Goal: Task Accomplishment & Management: Use online tool/utility

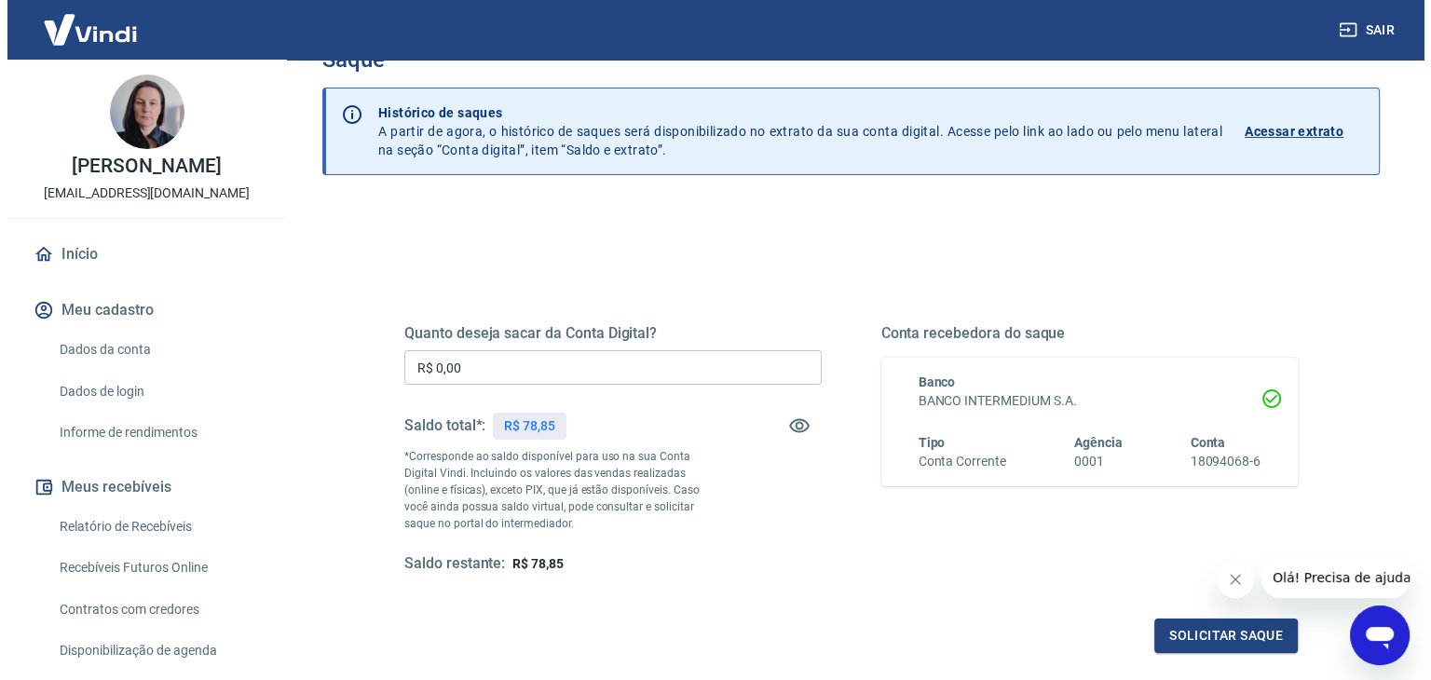
scroll to position [93, 0]
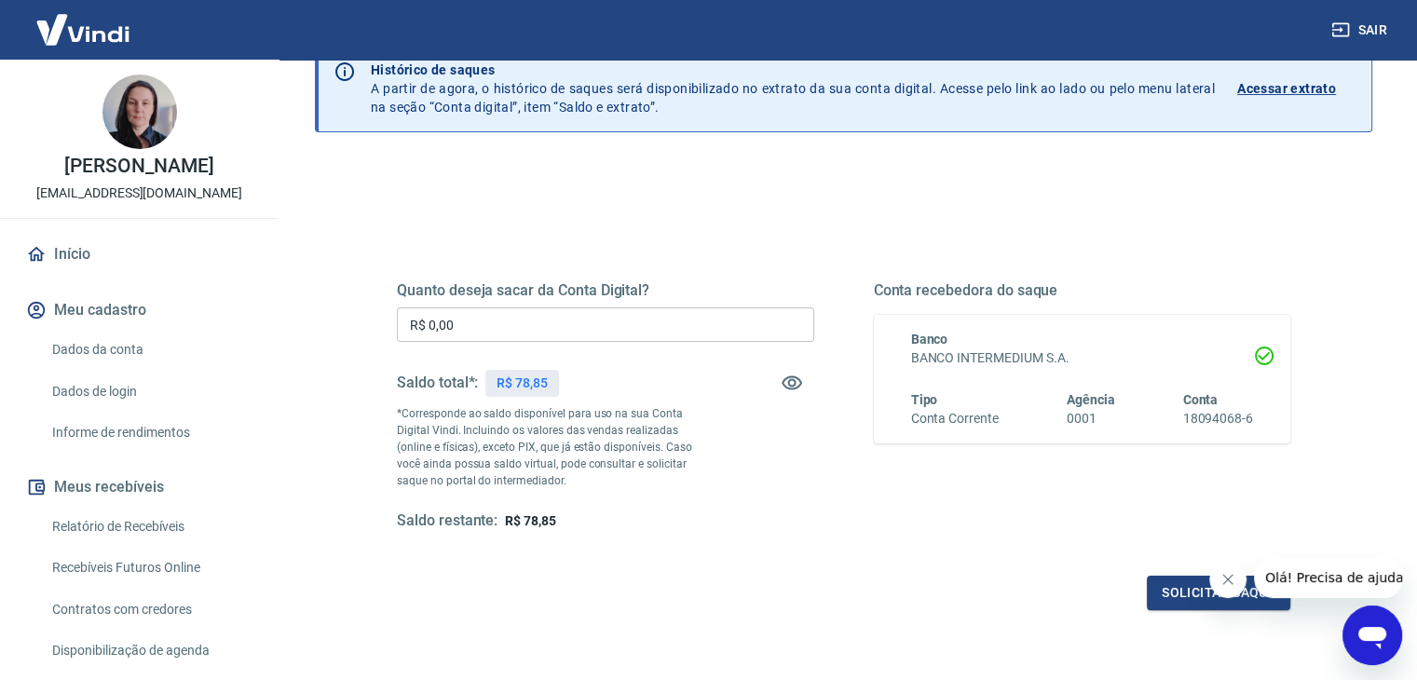
click at [467, 330] on input "R$ 0,00" at bounding box center [605, 324] width 417 height 34
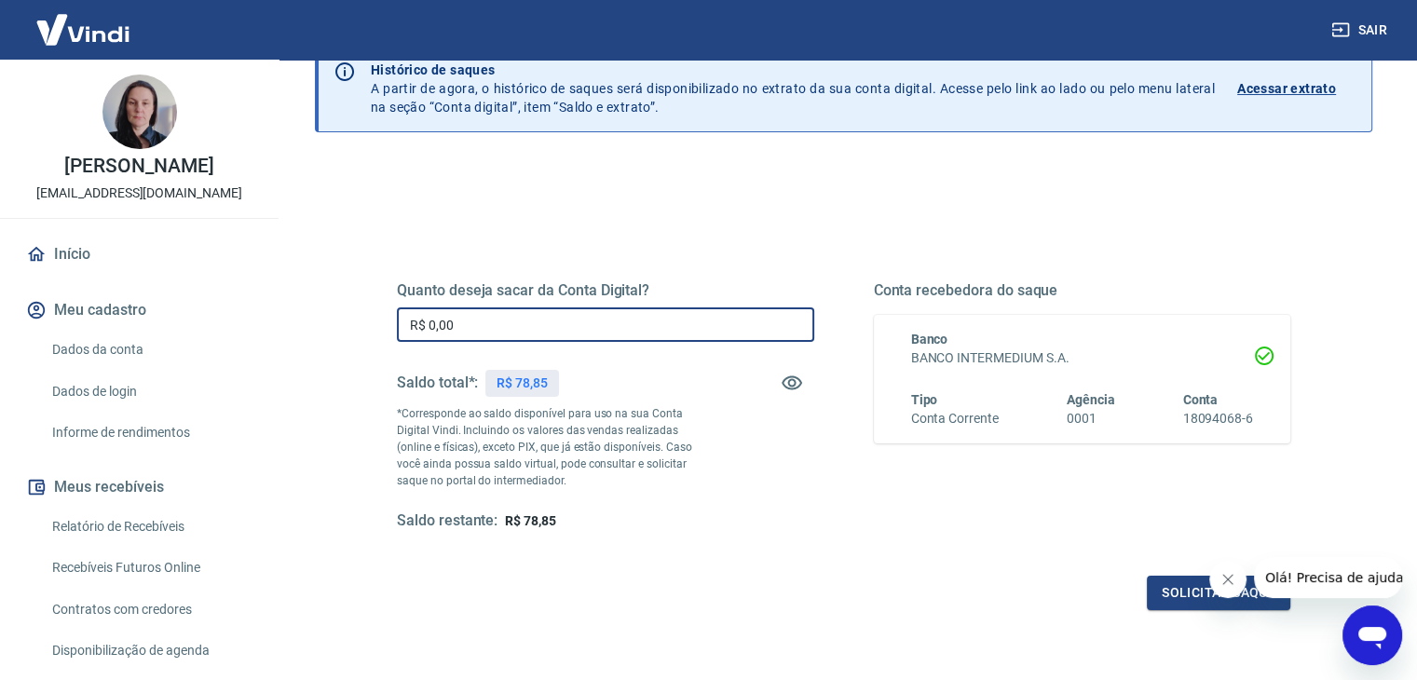
drag, startPoint x: 458, startPoint y: 332, endPoint x: 410, endPoint y: 333, distance: 48.5
click at [410, 333] on input "R$ 0,00" at bounding box center [605, 324] width 417 height 34
type input "R$ 78,85"
click at [1183, 590] on button "Solicitar saque" at bounding box center [1218, 593] width 143 height 34
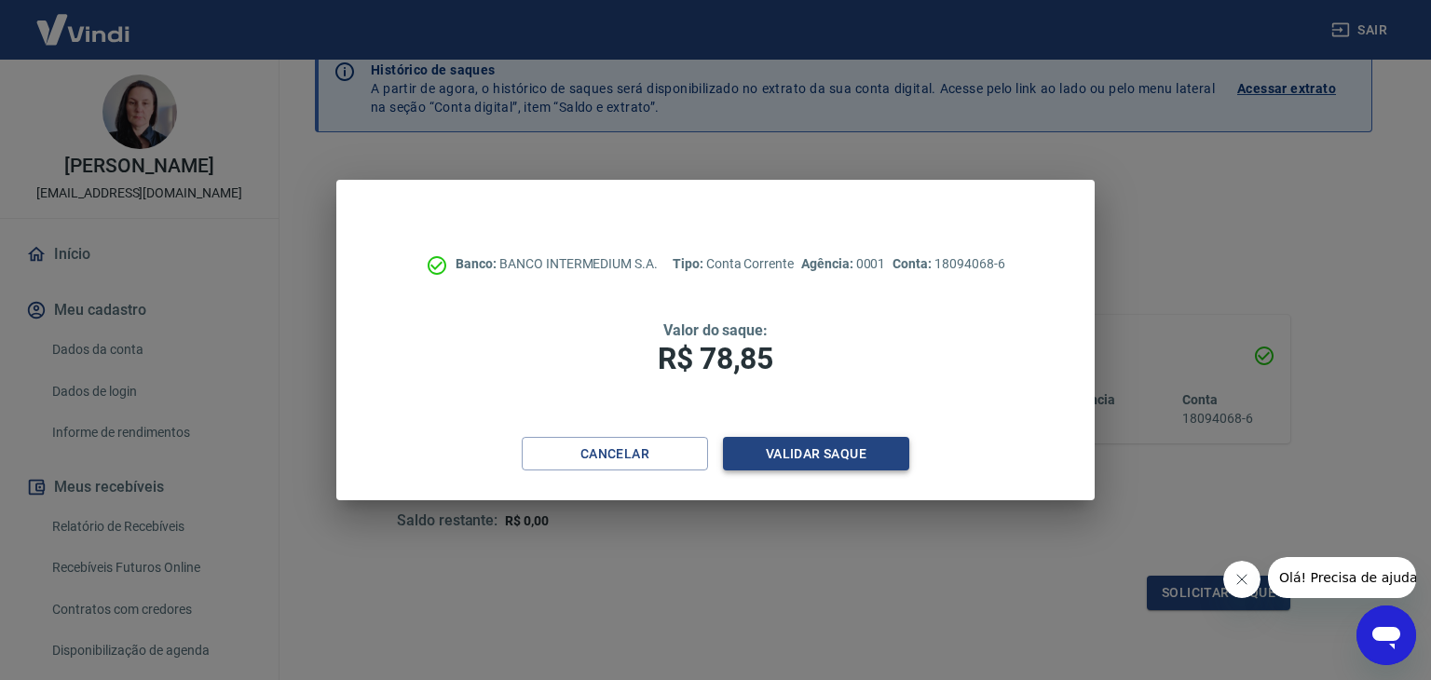
click at [823, 452] on button "Validar saque" at bounding box center [816, 454] width 186 height 34
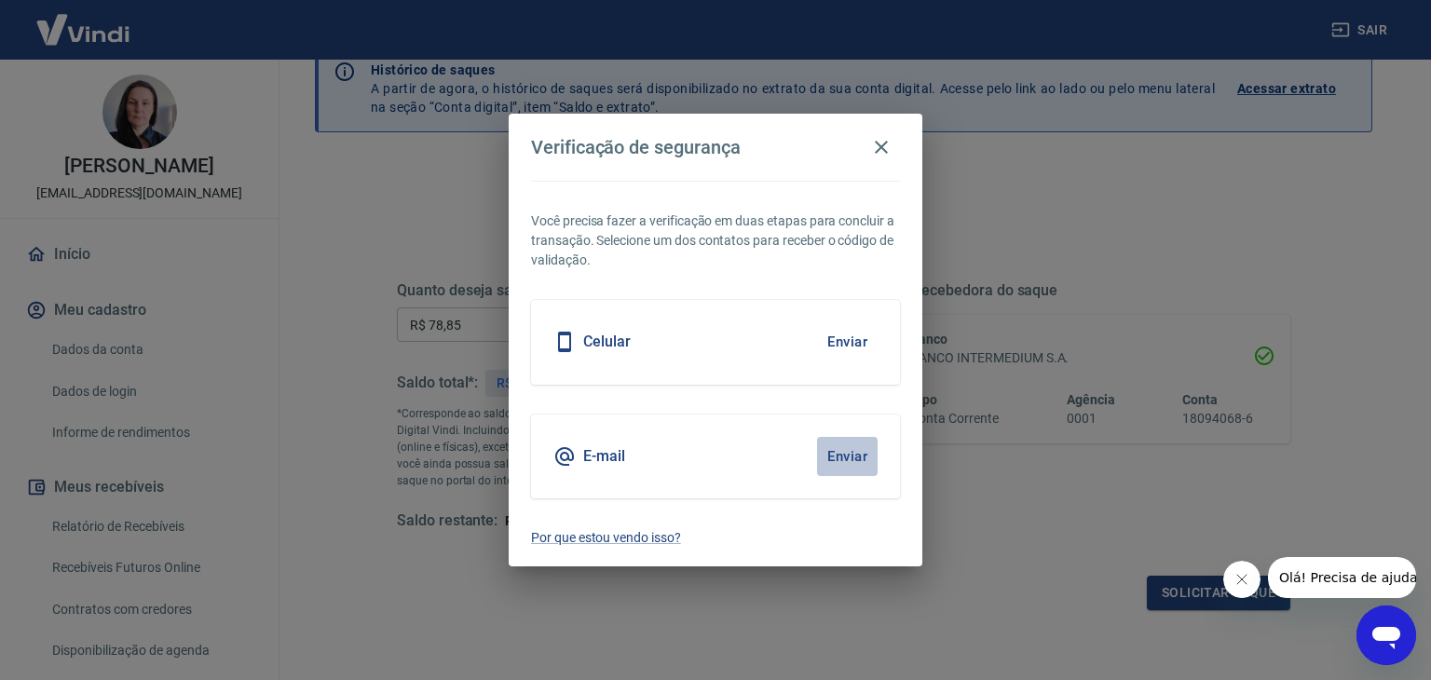
click at [840, 454] on button "Enviar" at bounding box center [847, 456] width 61 height 39
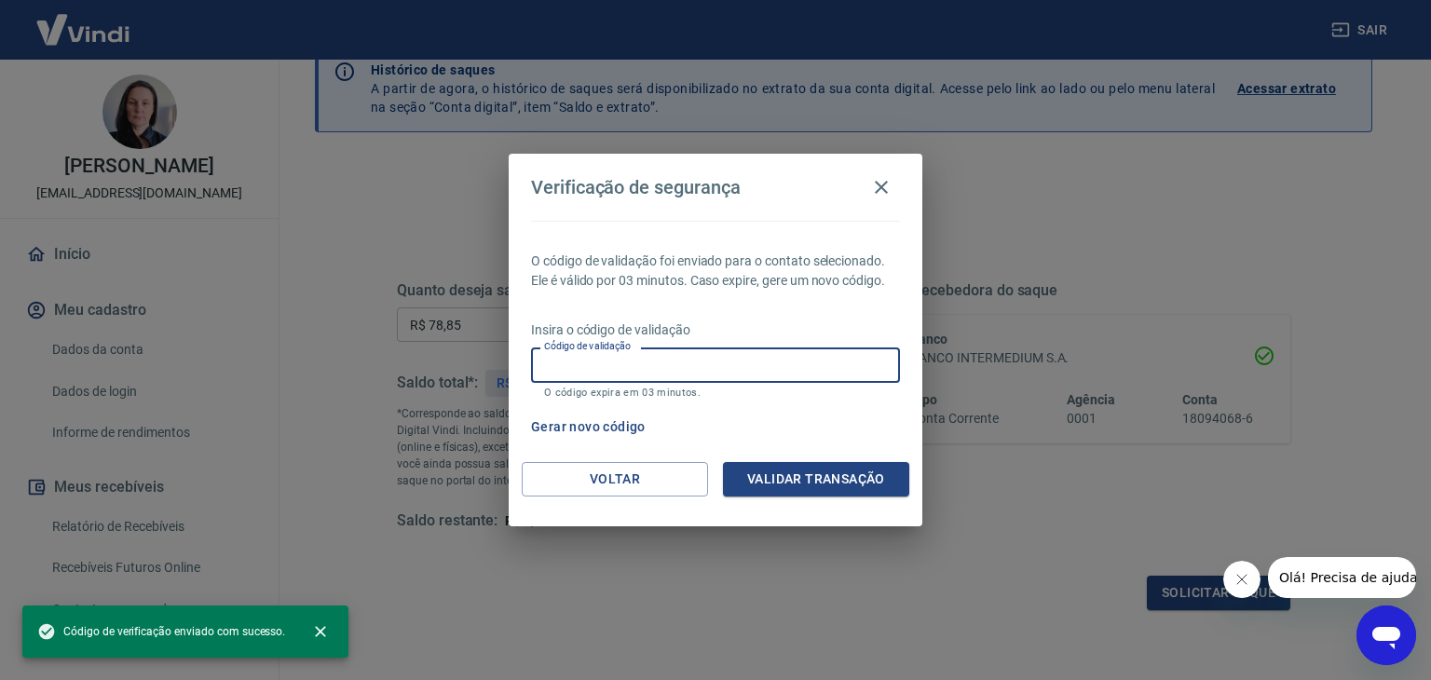
click at [564, 360] on input "Código de validação" at bounding box center [715, 364] width 369 height 34
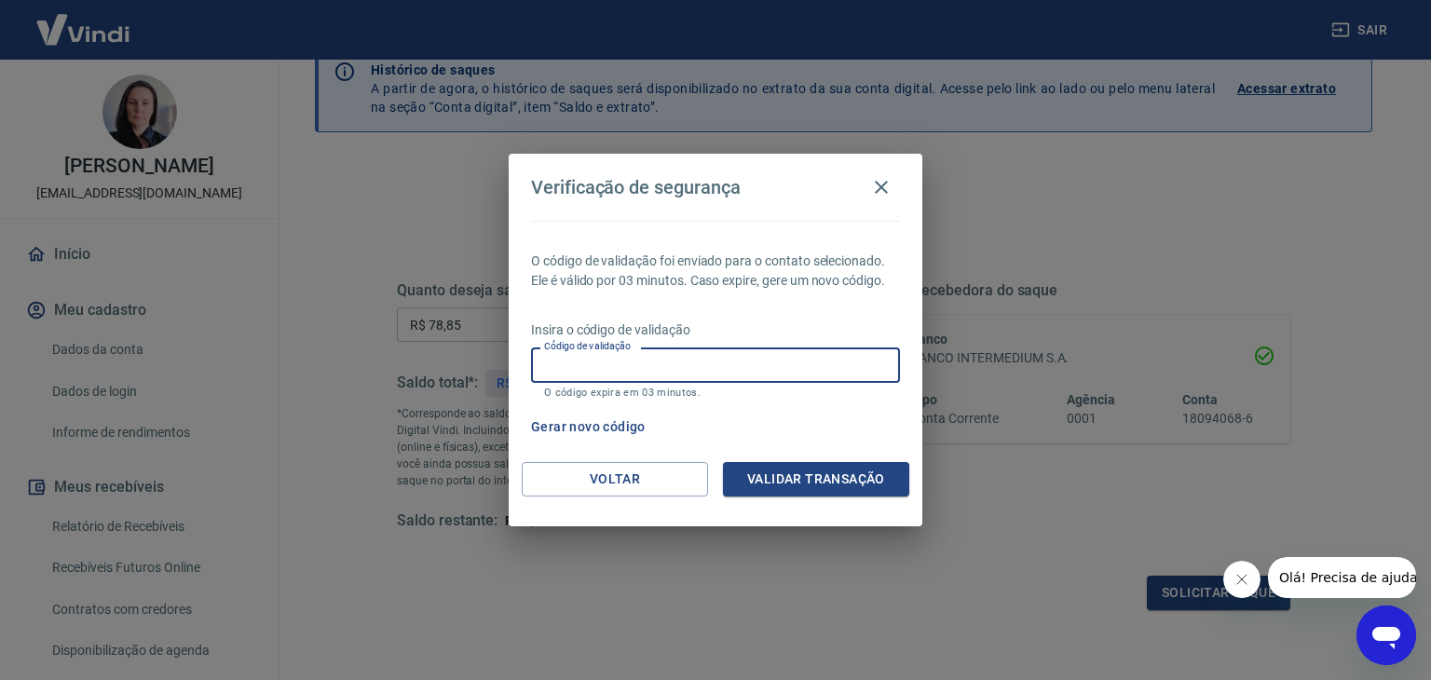
paste input "701555"
type input "701555"
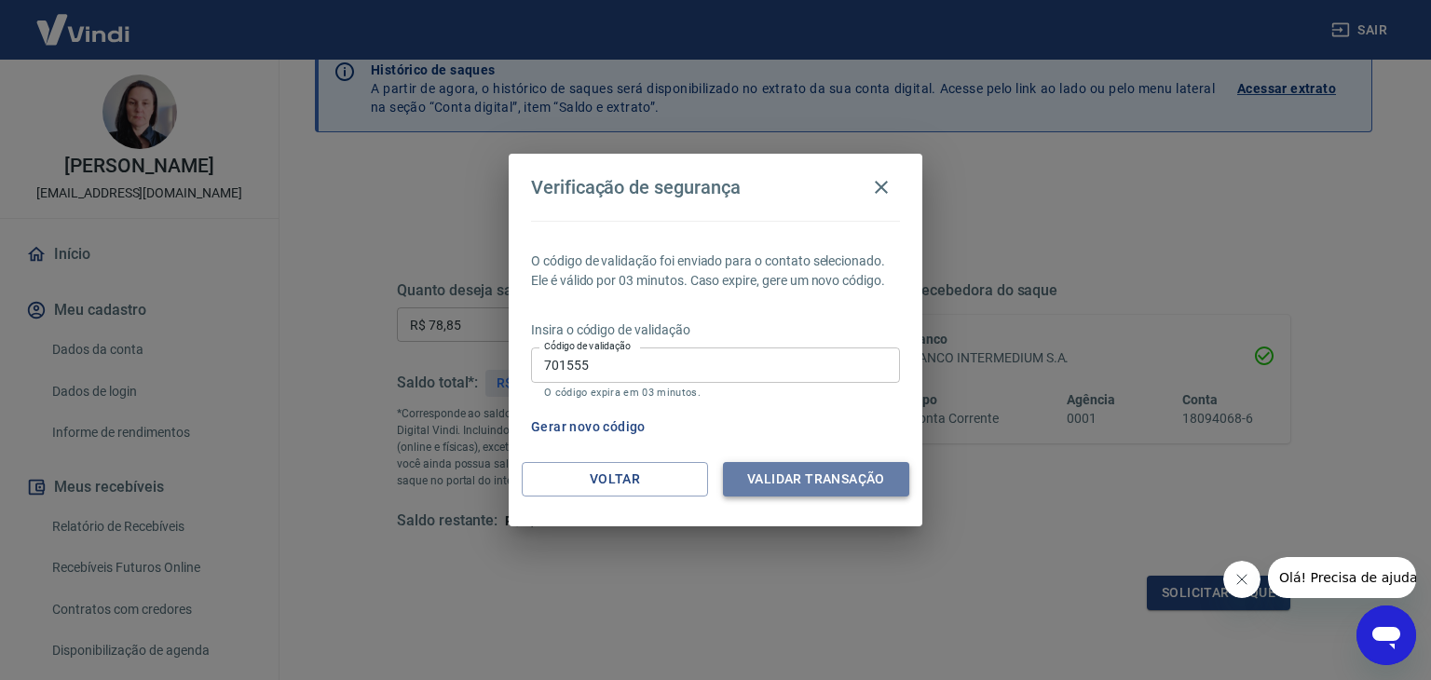
click at [820, 480] on button "Validar transação" at bounding box center [816, 479] width 186 height 34
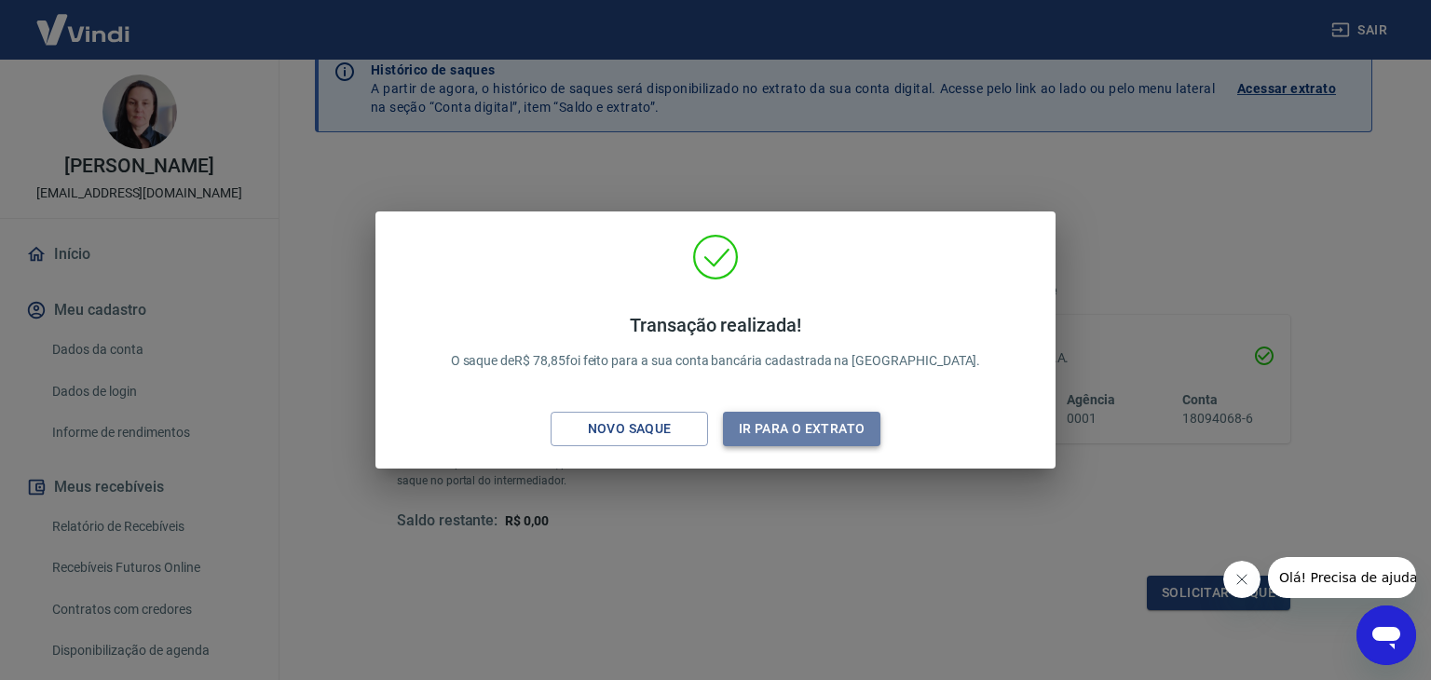
click at [783, 431] on button "Ir para o extrato" at bounding box center [801, 429] width 157 height 34
